Goal: Task Accomplishment & Management: Use online tool/utility

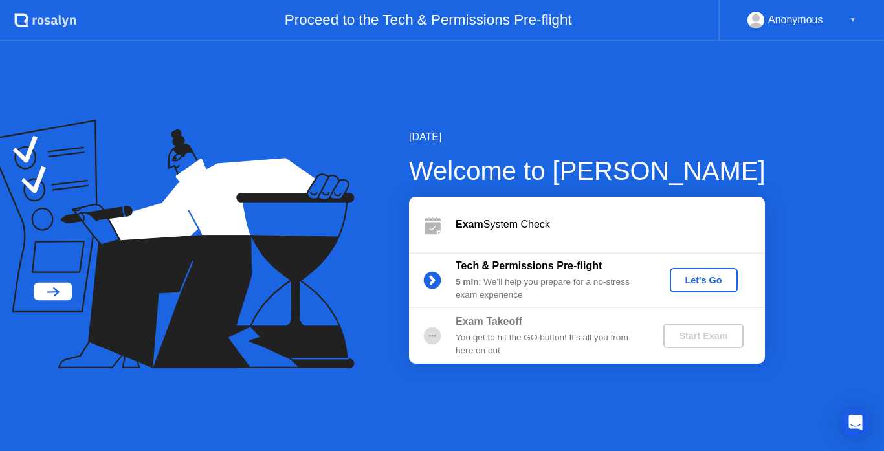
click at [710, 281] on div "Let's Go" at bounding box center [704, 280] width 58 height 10
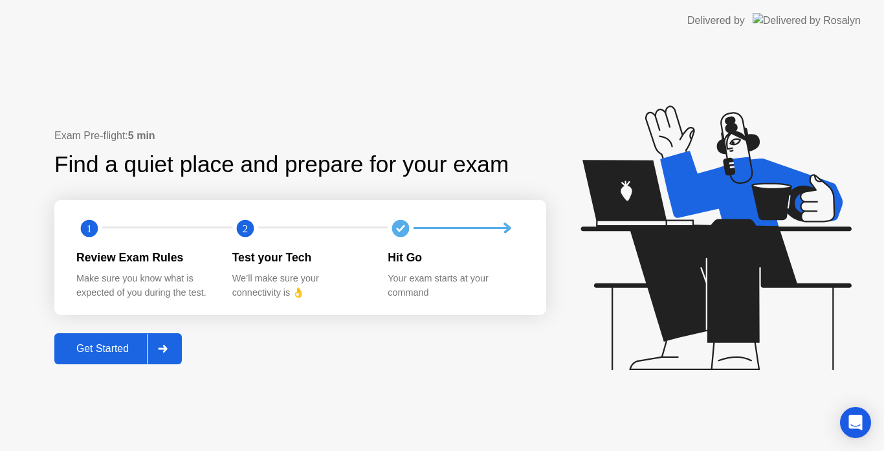
click at [127, 347] on div "Get Started" at bounding box center [102, 349] width 89 height 12
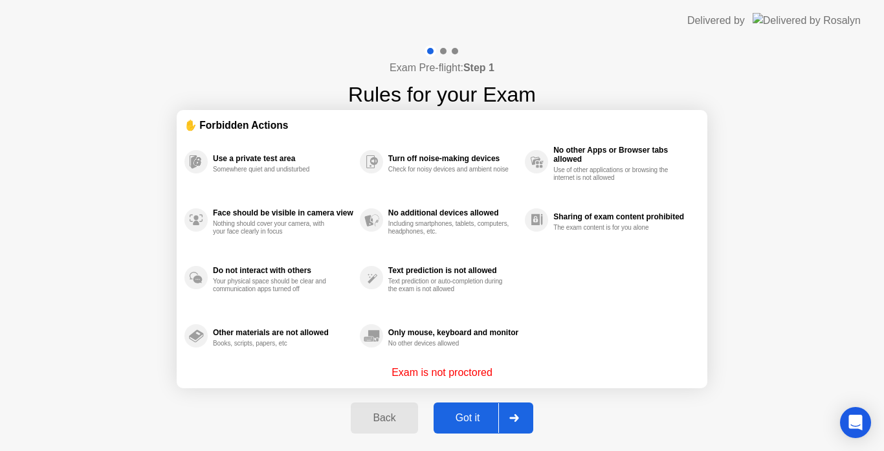
click at [471, 409] on button "Got it" at bounding box center [483, 417] width 100 height 31
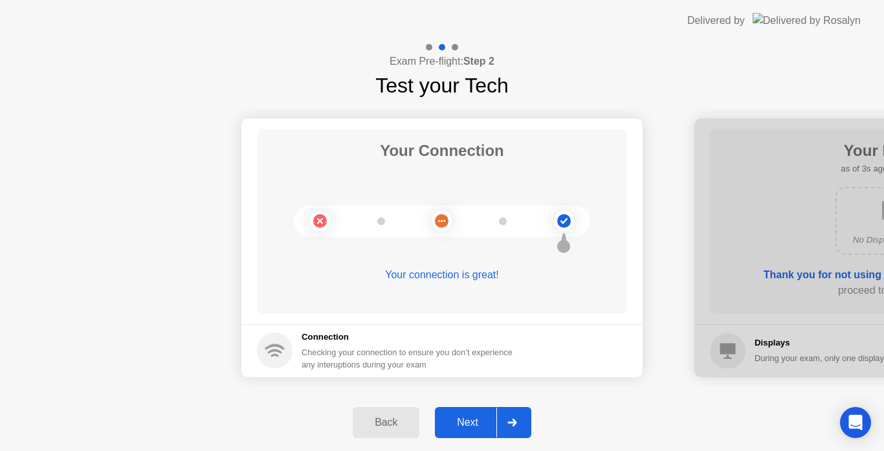
click at [459, 431] on button "Next" at bounding box center [483, 422] width 96 height 31
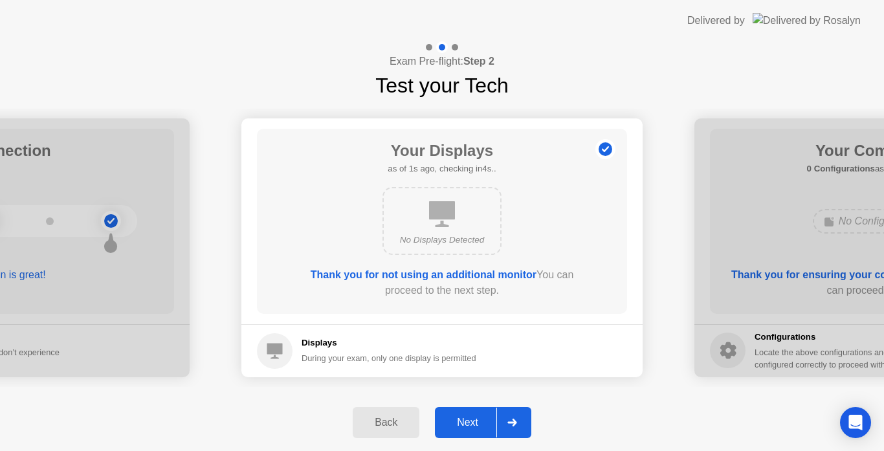
click at [459, 431] on button "Next" at bounding box center [483, 422] width 96 height 31
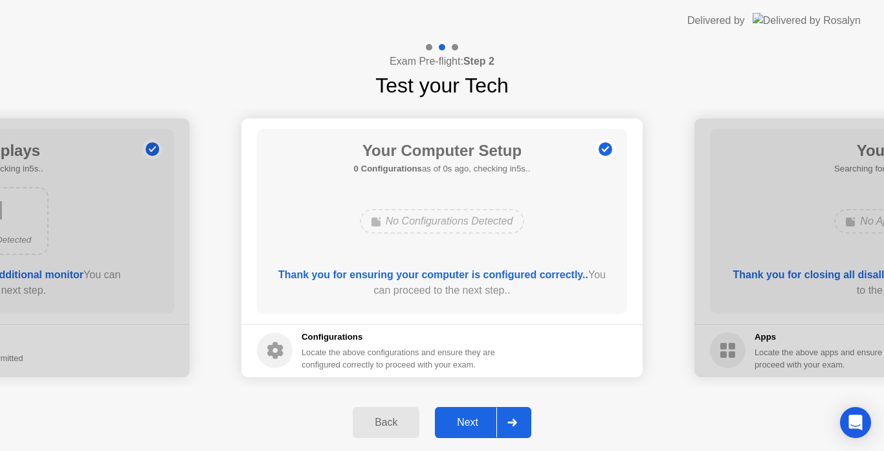
click at [464, 428] on div "Next" at bounding box center [468, 423] width 58 height 12
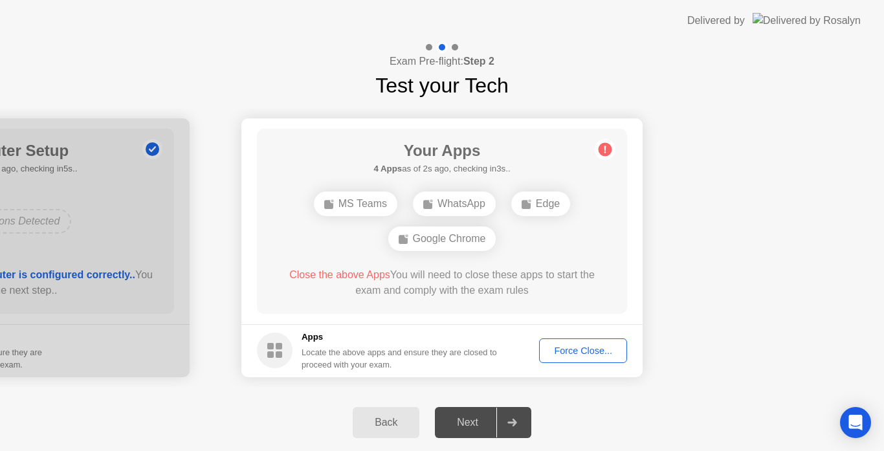
click at [588, 347] on div "Force Close..." at bounding box center [582, 350] width 79 height 10
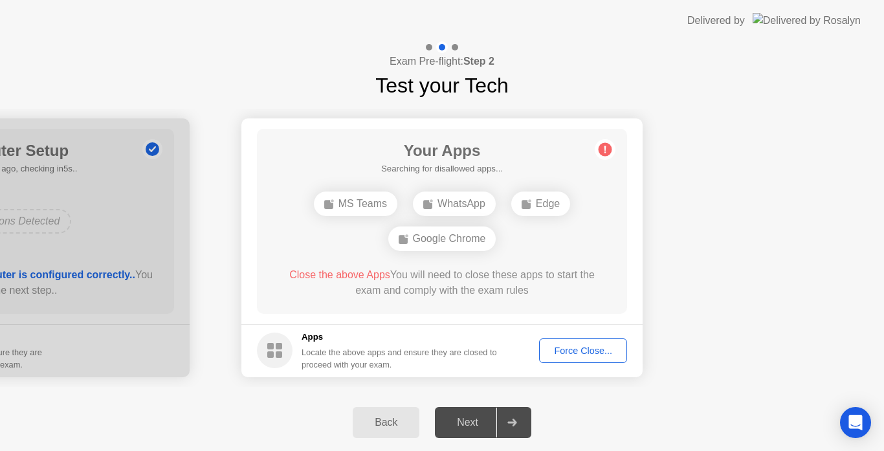
click at [561, 347] on div "Force Close..." at bounding box center [582, 350] width 79 height 10
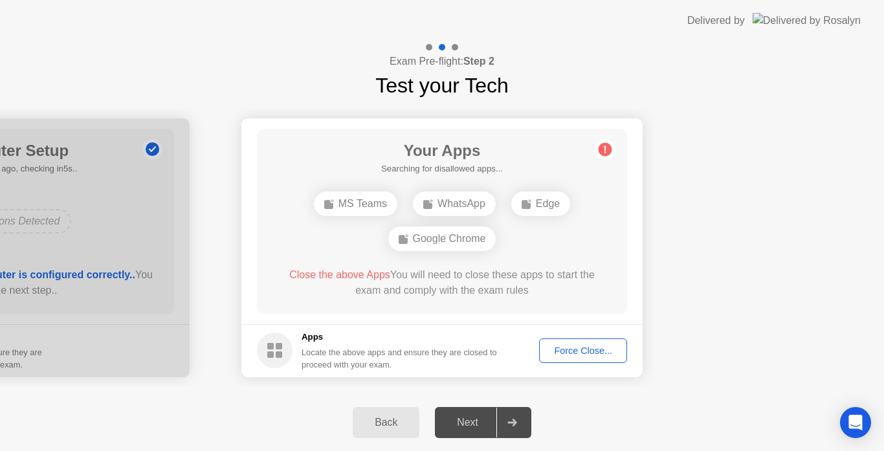
click at [574, 345] on div "Force Close..." at bounding box center [582, 350] width 79 height 10
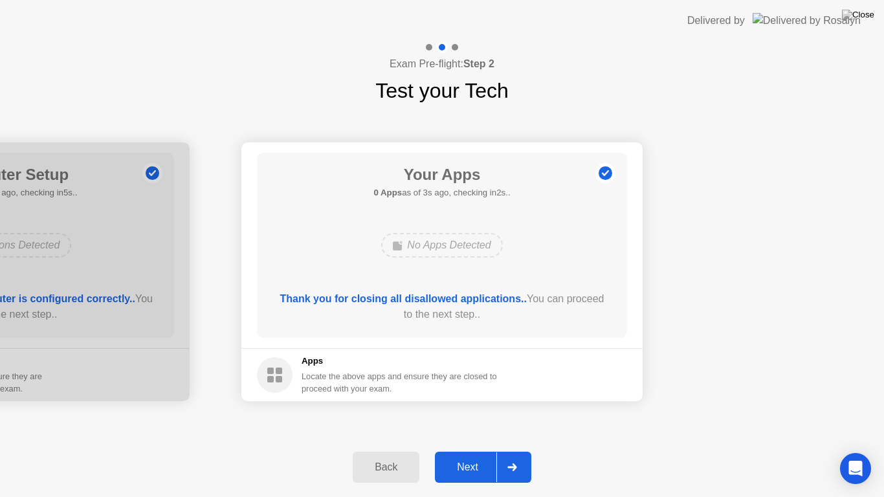
click at [479, 450] on div "Next" at bounding box center [468, 467] width 58 height 12
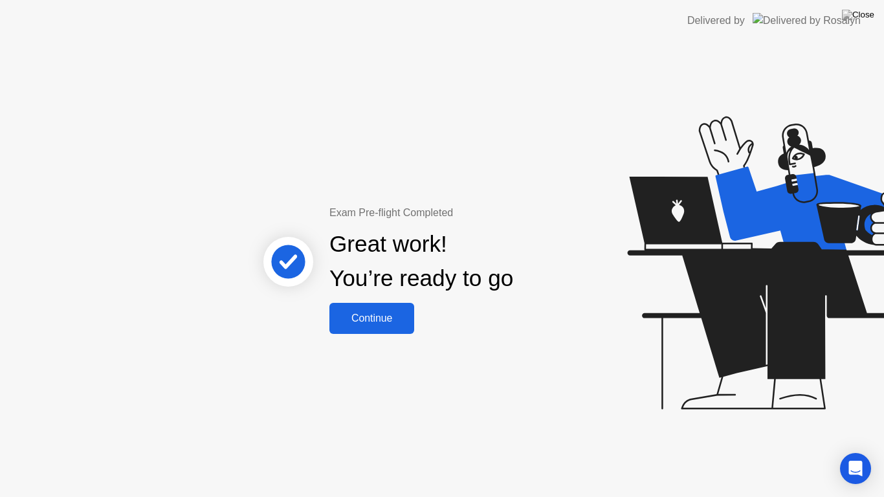
click at [378, 319] on div "Continue" at bounding box center [371, 318] width 77 height 12
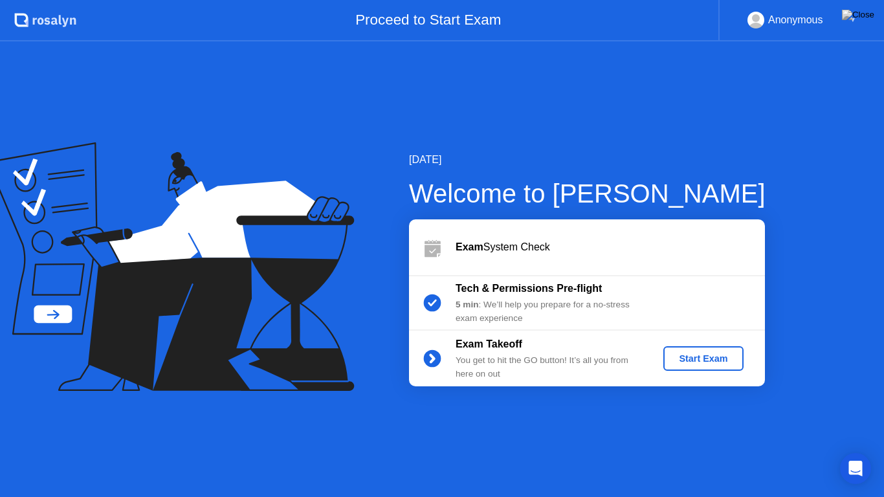
drag, startPoint x: 714, startPoint y: 373, endPoint x: 701, endPoint y: 348, distance: 28.7
click at [713, 373] on div "Exam Takeoff You get to hit the GO button! It’s all you from here on out Start …" at bounding box center [587, 359] width 356 height 56
click at [701, 348] on button "Start Exam" at bounding box center [703, 358] width 80 height 25
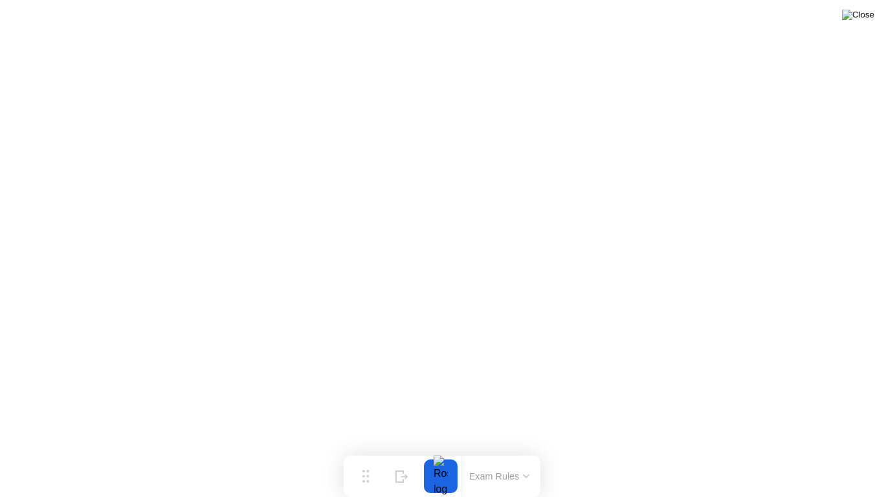
click at [864, 17] on img at bounding box center [858, 15] width 32 height 10
